Goal: Transaction & Acquisition: Purchase product/service

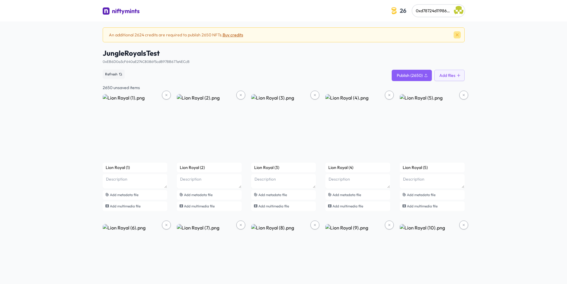
click at [459, 35] on icon at bounding box center [457, 34] width 5 height 5
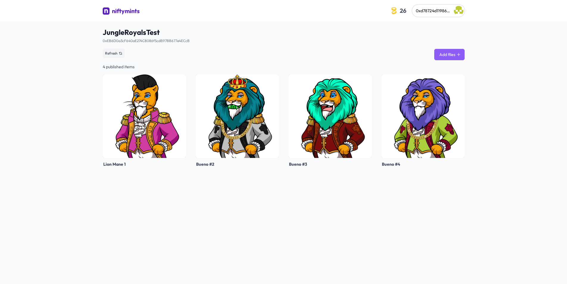
click at [455, 54] on button "Add files" at bounding box center [450, 54] width 30 height 11
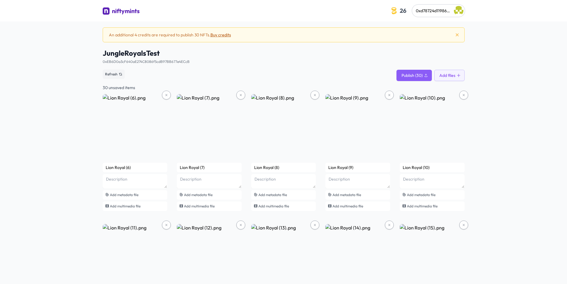
click at [224, 36] on button "Buy credits" at bounding box center [221, 35] width 21 height 6
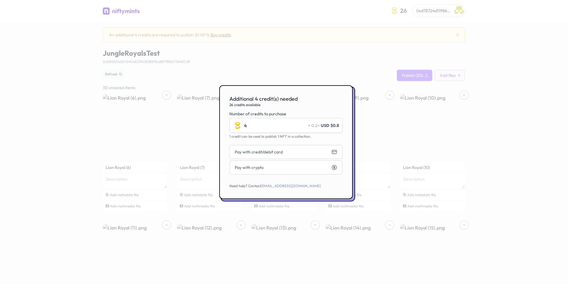
click at [529, 81] on div at bounding box center [286, 142] width 572 height 284
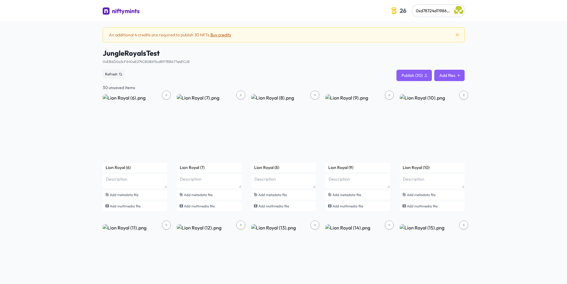
click at [455, 77] on button "Add files" at bounding box center [450, 75] width 30 height 11
click at [227, 35] on button "Buy credits" at bounding box center [223, 35] width 21 height 6
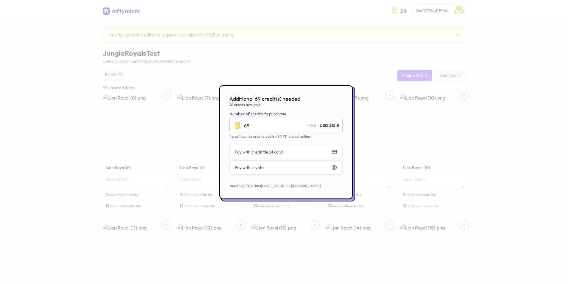
click at [540, 144] on div at bounding box center [286, 142] width 572 height 284
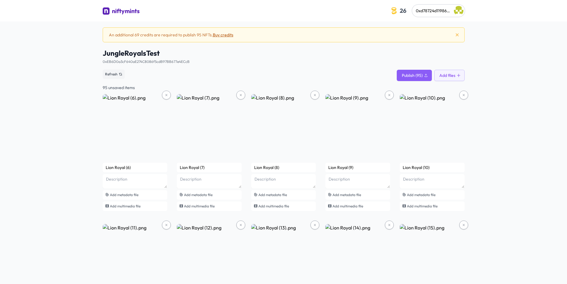
click at [226, 36] on button "Buy credits" at bounding box center [223, 35] width 21 height 6
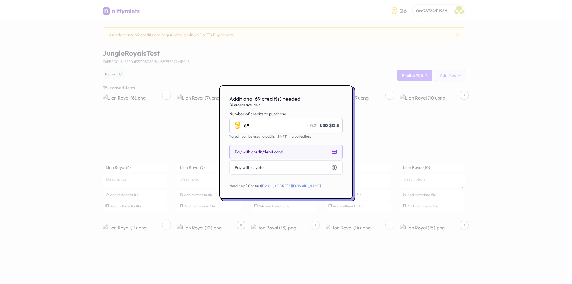
click at [286, 150] on button "Pay with credit/debit card" at bounding box center [285, 152] width 113 height 14
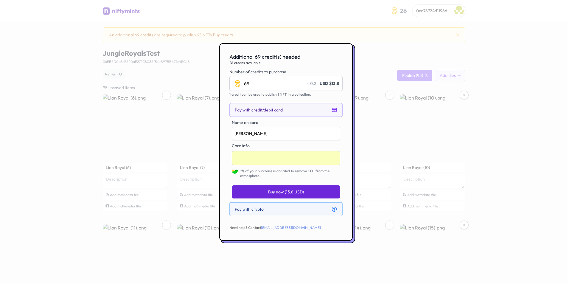
click at [287, 208] on button "Pay with crypto" at bounding box center [285, 209] width 113 height 14
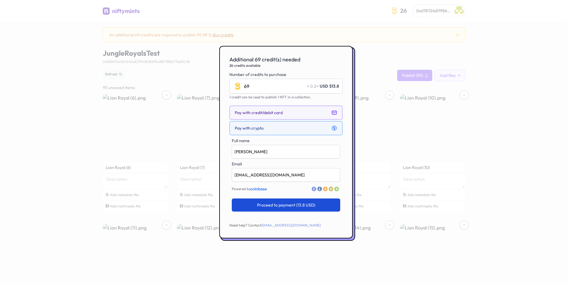
click at [292, 113] on button "Pay with credit/debit card" at bounding box center [285, 112] width 113 height 14
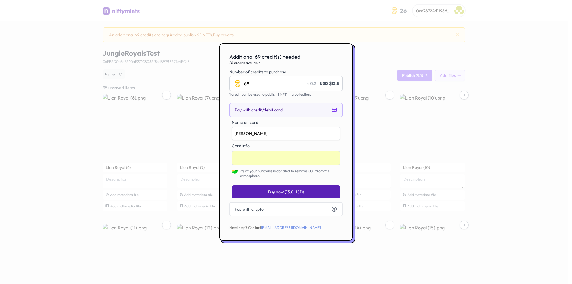
click at [288, 192] on span "Buy now (13.8 USD)" at bounding box center [286, 192] width 36 height 6
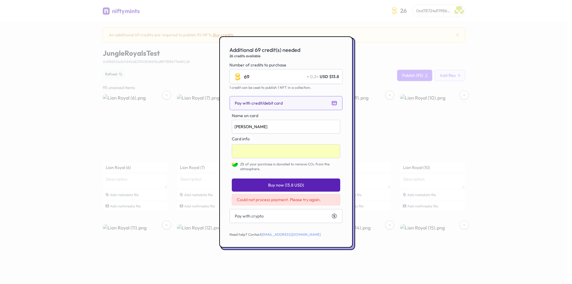
click at [496, 178] on div at bounding box center [286, 142] width 572 height 284
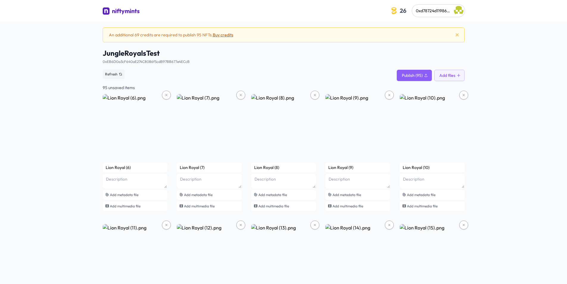
click at [231, 37] on button "Buy credits" at bounding box center [223, 35] width 21 height 6
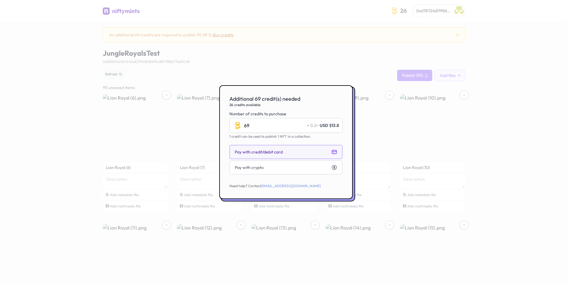
click at [287, 148] on button "Pay with credit/debit card" at bounding box center [285, 152] width 113 height 14
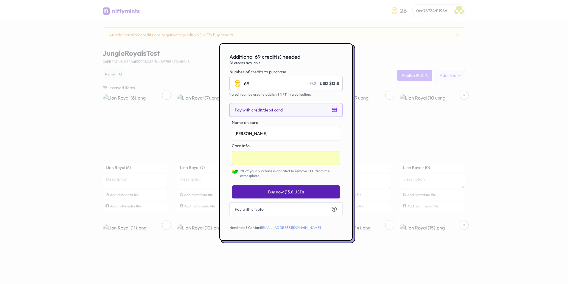
click at [285, 192] on span "Buy now (13.8 USD)" at bounding box center [286, 192] width 36 height 6
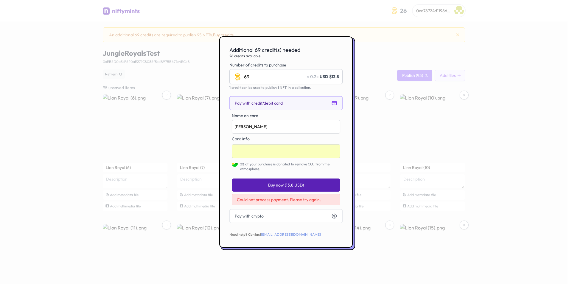
click at [287, 189] on button "Buy now (13.8 USD)" at bounding box center [286, 184] width 108 height 13
click at [337, 154] on div at bounding box center [286, 151] width 108 height 14
click at [552, 72] on div at bounding box center [286, 142] width 572 height 284
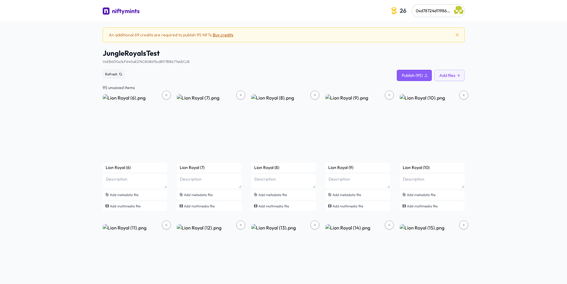
click at [458, 10] on img "button" at bounding box center [459, 11] width 10 height 10
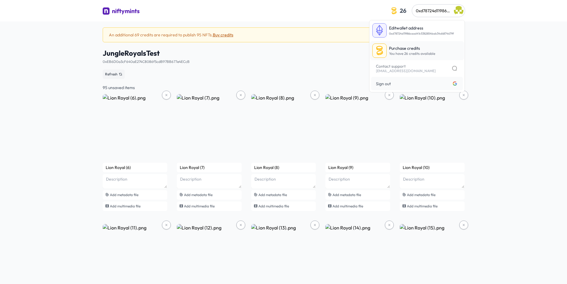
click at [408, 53] on p "You have 26 credits available" at bounding box center [412, 53] width 46 height 5
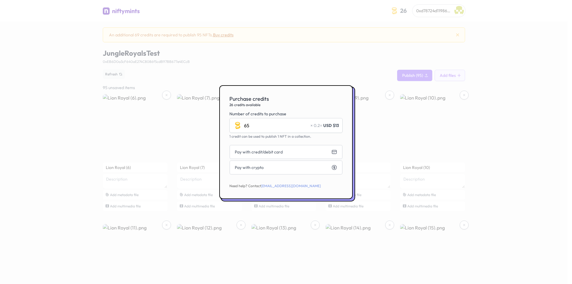
type input "6"
type input "70"
click at [293, 149] on button "Pay with credit/debit card" at bounding box center [285, 152] width 113 height 14
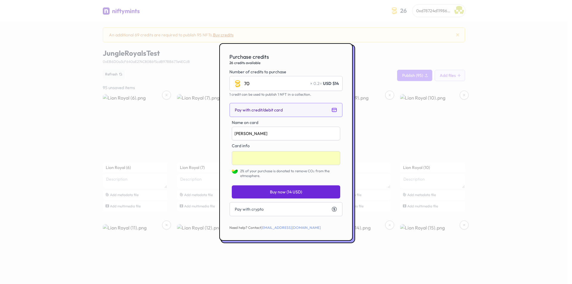
click at [336, 161] on div at bounding box center [286, 158] width 108 height 14
click at [338, 158] on div at bounding box center [286, 158] width 108 height 14
click at [273, 188] on button "Buy now (14 USD)" at bounding box center [286, 191] width 108 height 13
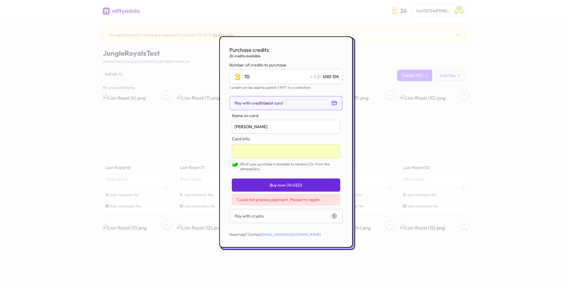
click at [273, 200] on span "Could not process payment. Please try again." at bounding box center [279, 199] width 84 height 5
click at [262, 154] on div at bounding box center [286, 151] width 108 height 14
click at [347, 141] on div "Purchase credits 26 credits available Number of credits to purchase 70 × 0.2 = …" at bounding box center [285, 141] width 133 height 211
click at [290, 185] on span "Buy now (14 USD)" at bounding box center [286, 185] width 32 height 6
click at [512, 126] on div at bounding box center [286, 142] width 572 height 284
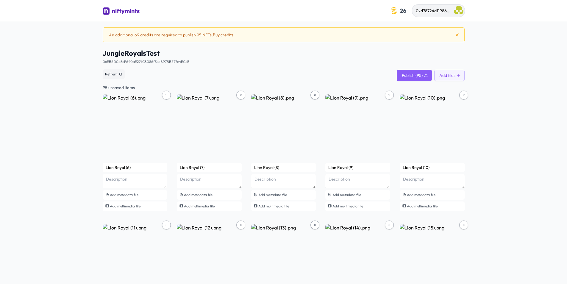
click at [454, 11] on button "0xd78724d11986caad41c5382854bab34d6874679f" at bounding box center [439, 11] width 52 height 12
click at [451, 10] on span "0xd78724d11986caad41c5382854bab34d6874679f" at bounding box center [463, 10] width 94 height 5
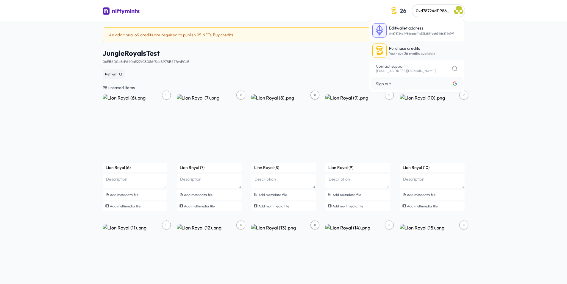
click at [410, 52] on p "You have 26 credits available" at bounding box center [412, 53] width 46 height 5
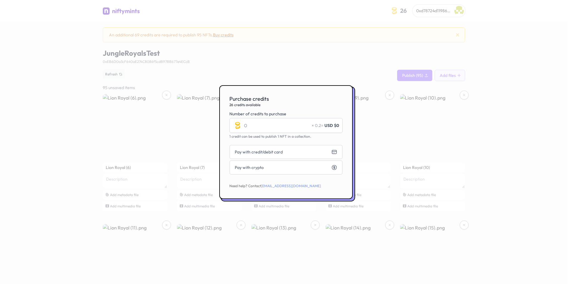
click at [270, 125] on input "Number of credits to purchase" at bounding box center [285, 125] width 113 height 15
type input "70"
click at [316, 155] on button "Pay with credit/debit card" at bounding box center [285, 152] width 113 height 14
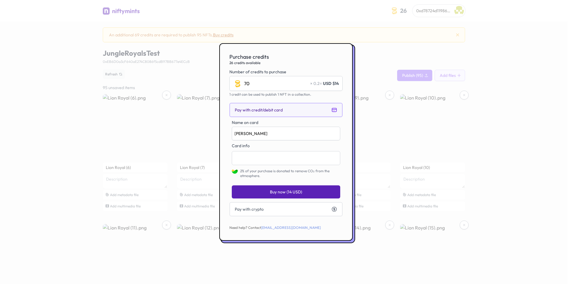
click at [294, 192] on span "Buy now (14 USD)" at bounding box center [286, 192] width 32 height 6
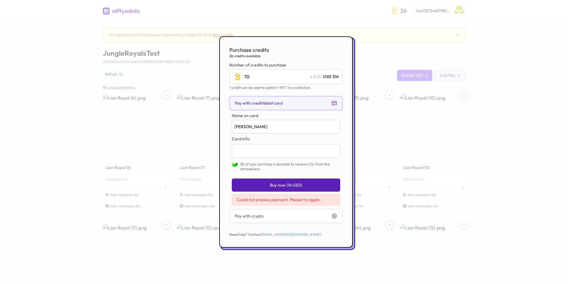
click at [307, 185] on button "Buy now (14 USD)" at bounding box center [286, 184] width 108 height 13
click at [519, 111] on div at bounding box center [286, 142] width 572 height 284
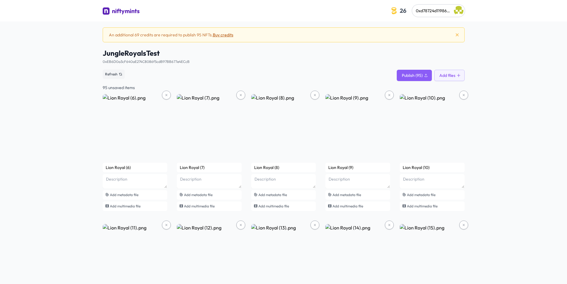
click at [228, 36] on button "Buy credits" at bounding box center [223, 35] width 21 height 6
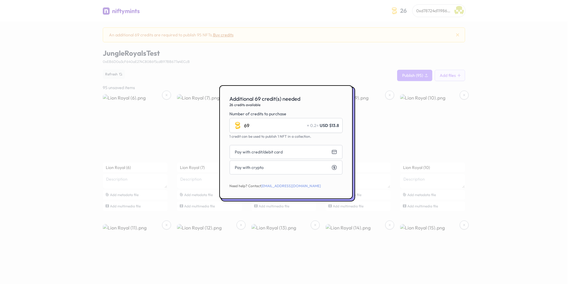
click at [258, 126] on input "69" at bounding box center [285, 125] width 113 height 15
type input "6"
type input "60"
click at [325, 152] on button "Pay with credit/debit card" at bounding box center [285, 152] width 113 height 14
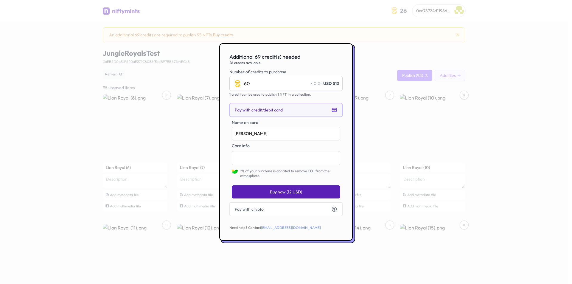
click at [300, 189] on span "Buy now (12 USD)" at bounding box center [286, 192] width 32 height 6
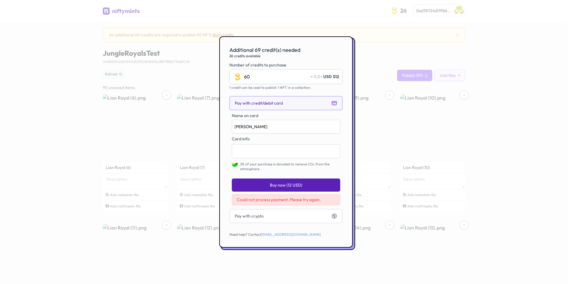
click at [507, 147] on div at bounding box center [286, 142] width 572 height 284
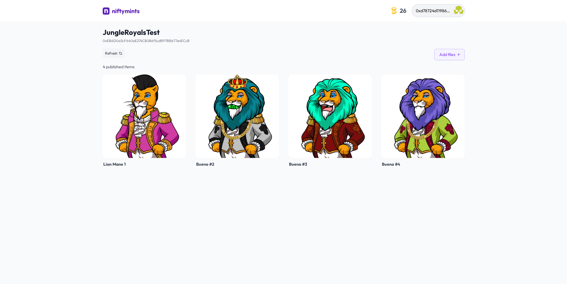
click at [456, 10] on img "button" at bounding box center [459, 11] width 10 height 10
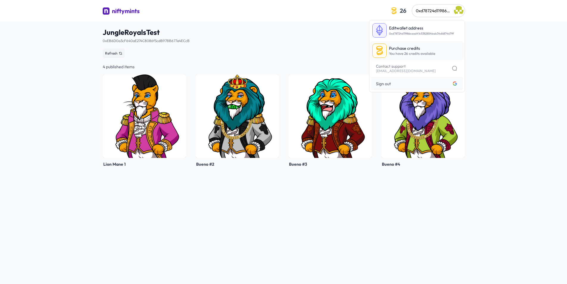
click at [417, 51] on p "Purchase credits" at bounding box center [412, 48] width 46 height 6
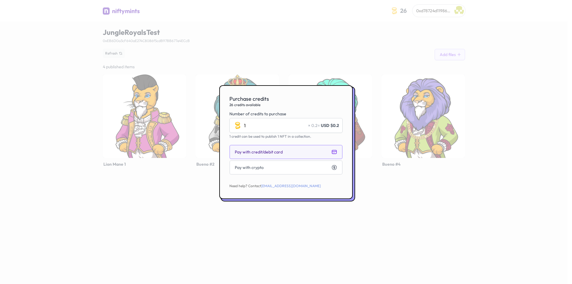
type input "1"
click at [334, 151] on icon "button" at bounding box center [334, 152] width 4 height 4
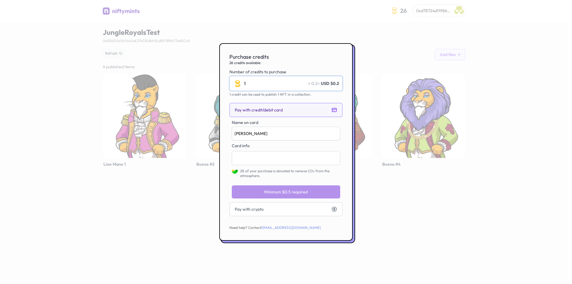
click at [253, 83] on input "1" at bounding box center [285, 83] width 113 height 15
type input "5"
click at [300, 192] on span "Buy now (1 USD)" at bounding box center [286, 192] width 30 height 6
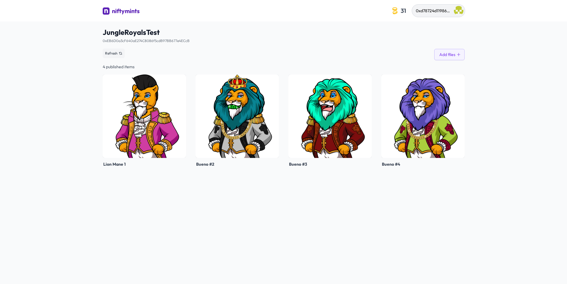
click at [460, 13] on img "button" at bounding box center [459, 11] width 10 height 10
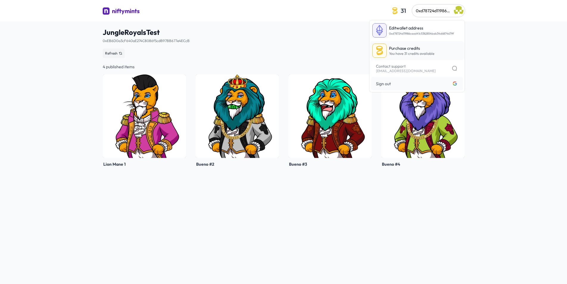
click at [421, 55] on p "You have 31 credits available" at bounding box center [411, 53] width 45 height 5
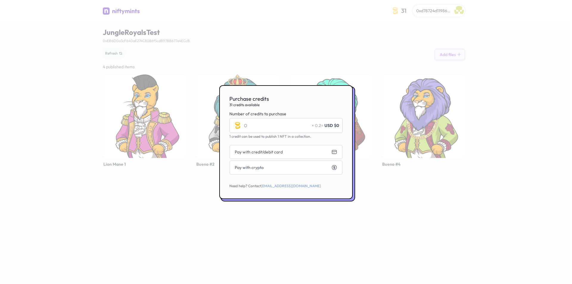
drag, startPoint x: 266, startPoint y: 125, endPoint x: 244, endPoint y: 126, distance: 21.8
click at [244, 126] on input "Number of credits to purchase" at bounding box center [285, 125] width 113 height 15
type input "50"
click at [329, 153] on button "Pay with credit/debit card" at bounding box center [285, 152] width 113 height 14
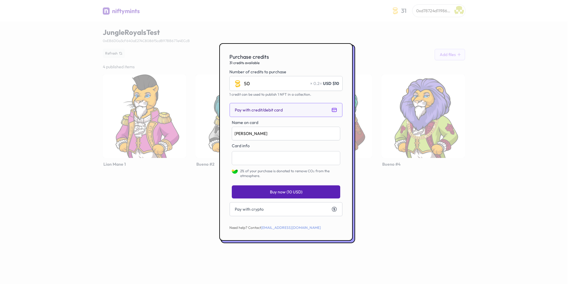
click at [290, 191] on span "Buy now (10 USD)" at bounding box center [286, 192] width 32 height 6
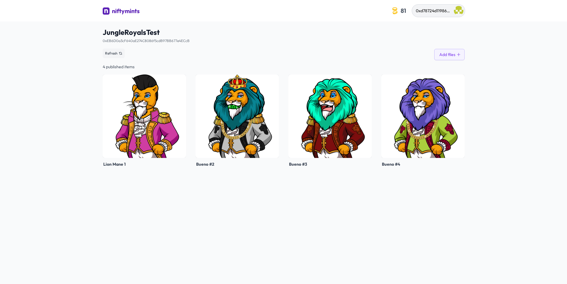
click at [462, 12] on img "button" at bounding box center [459, 11] width 10 height 10
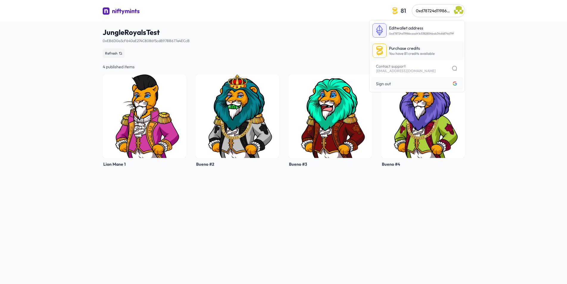
click at [417, 46] on p "Purchase credits" at bounding box center [412, 48] width 46 height 6
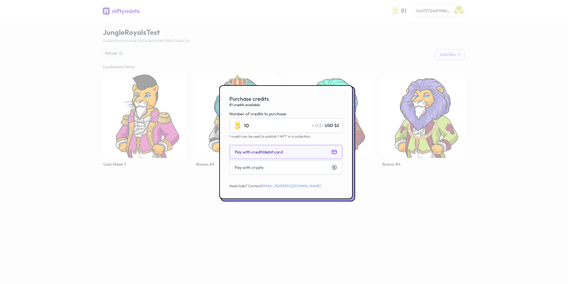
type input "10"
click at [335, 150] on icon "button" at bounding box center [334, 152] width 4 height 4
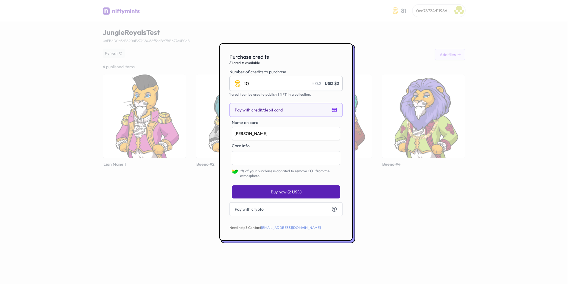
click at [300, 196] on button "Buy now (2 USD)" at bounding box center [286, 191] width 108 height 13
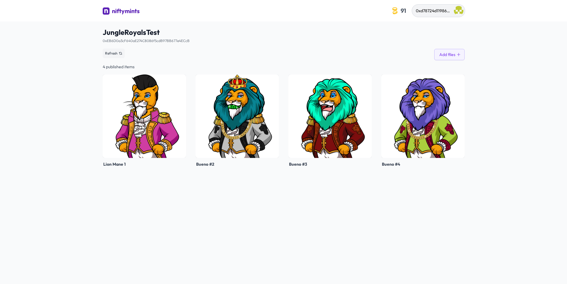
click at [460, 12] on img "button" at bounding box center [459, 11] width 10 height 10
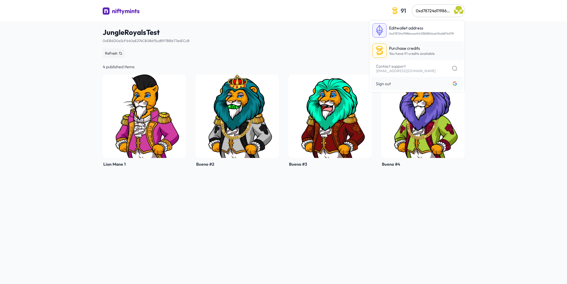
click at [429, 49] on p "Purchase credits" at bounding box center [412, 48] width 46 height 6
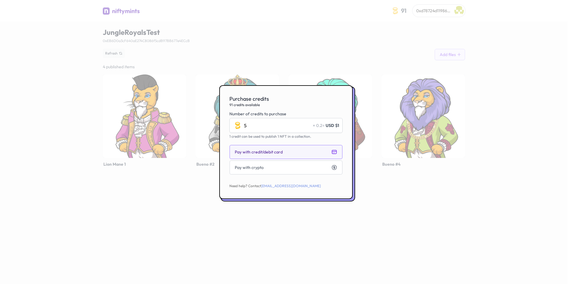
type input "5"
click at [332, 150] on icon "button" at bounding box center [334, 152] width 6 height 6
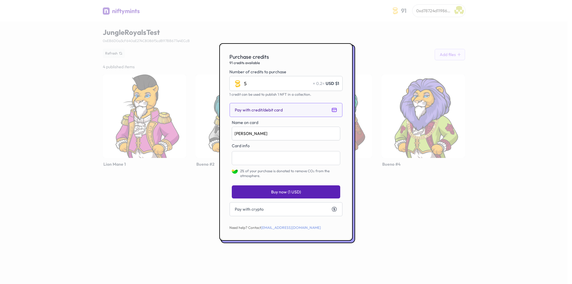
click at [304, 189] on button "Buy now (1 USD)" at bounding box center [286, 191] width 108 height 13
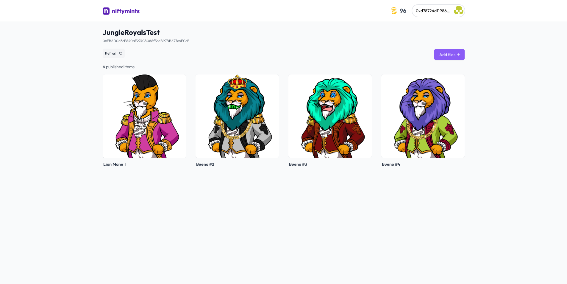
click at [455, 57] on button "Add files" at bounding box center [450, 54] width 30 height 11
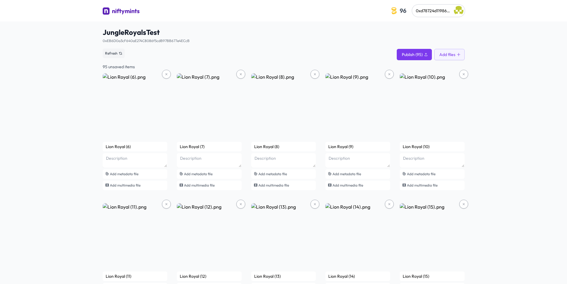
click at [414, 55] on span "Publish (95)" at bounding box center [412, 55] width 21 height 6
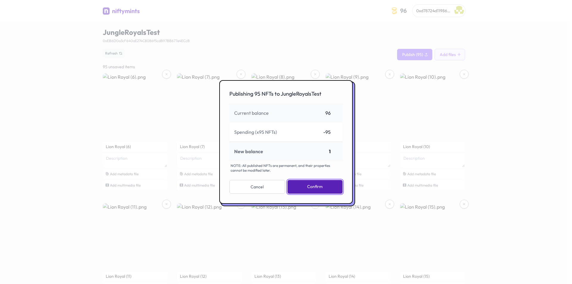
click at [319, 185] on button "Confirm" at bounding box center [314, 187] width 55 height 14
